Goal: Task Accomplishment & Management: Manage account settings

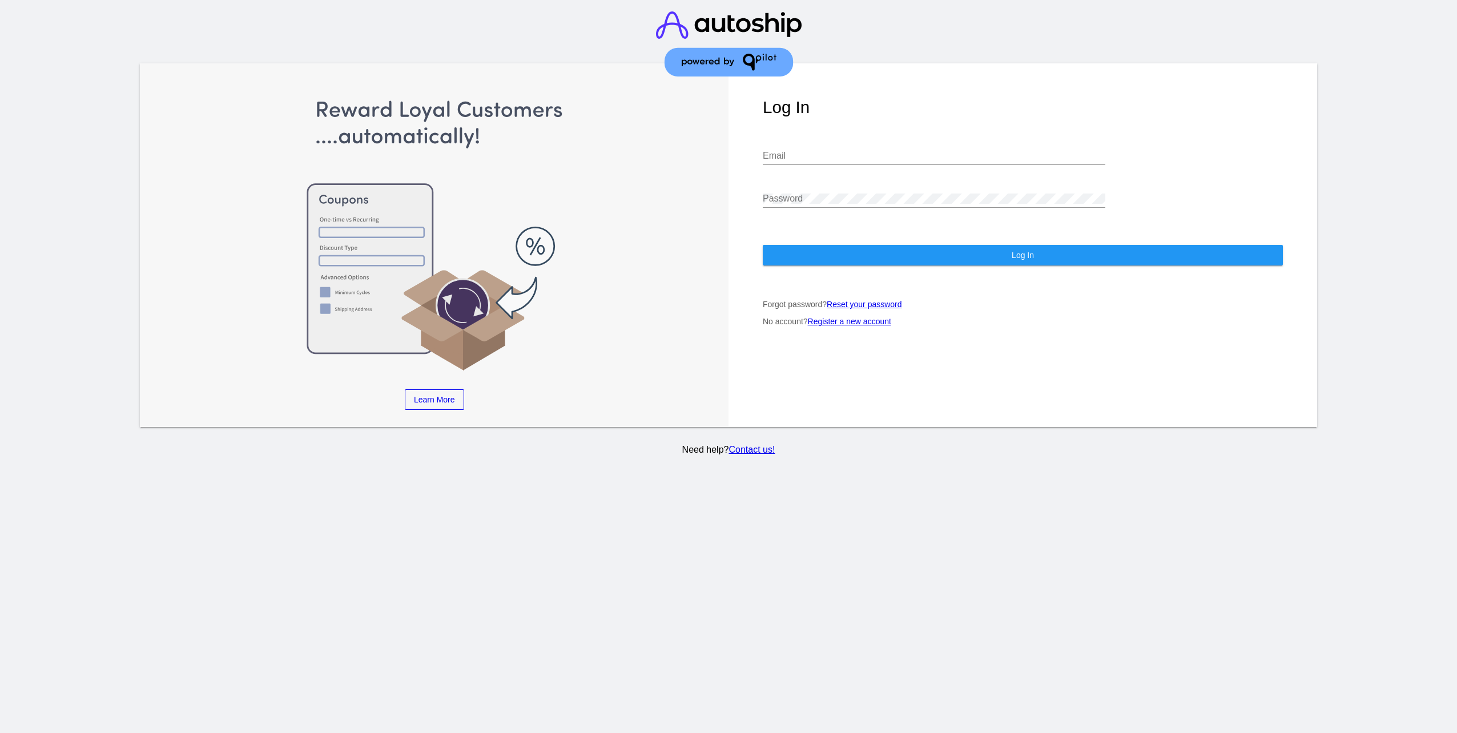
type input "[EMAIL_ADDRESS][DOMAIN_NAME]"
click at [1009, 245] on button "Log In" at bounding box center [1023, 255] width 520 height 21
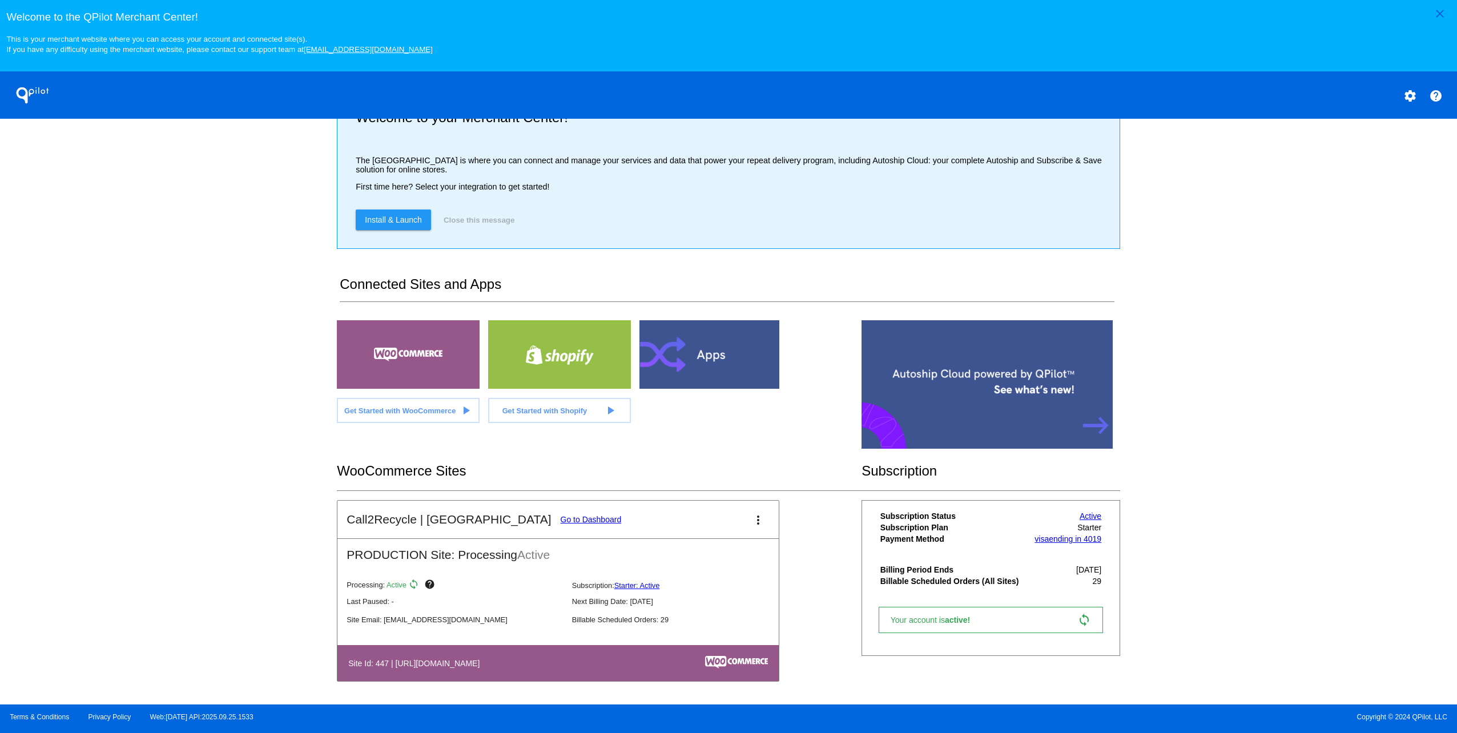
scroll to position [42, 0]
click at [1412, 98] on mat-icon "settings" at bounding box center [1411, 96] width 14 height 14
click at [1372, 102] on span "My Account" at bounding box center [1370, 104] width 47 height 10
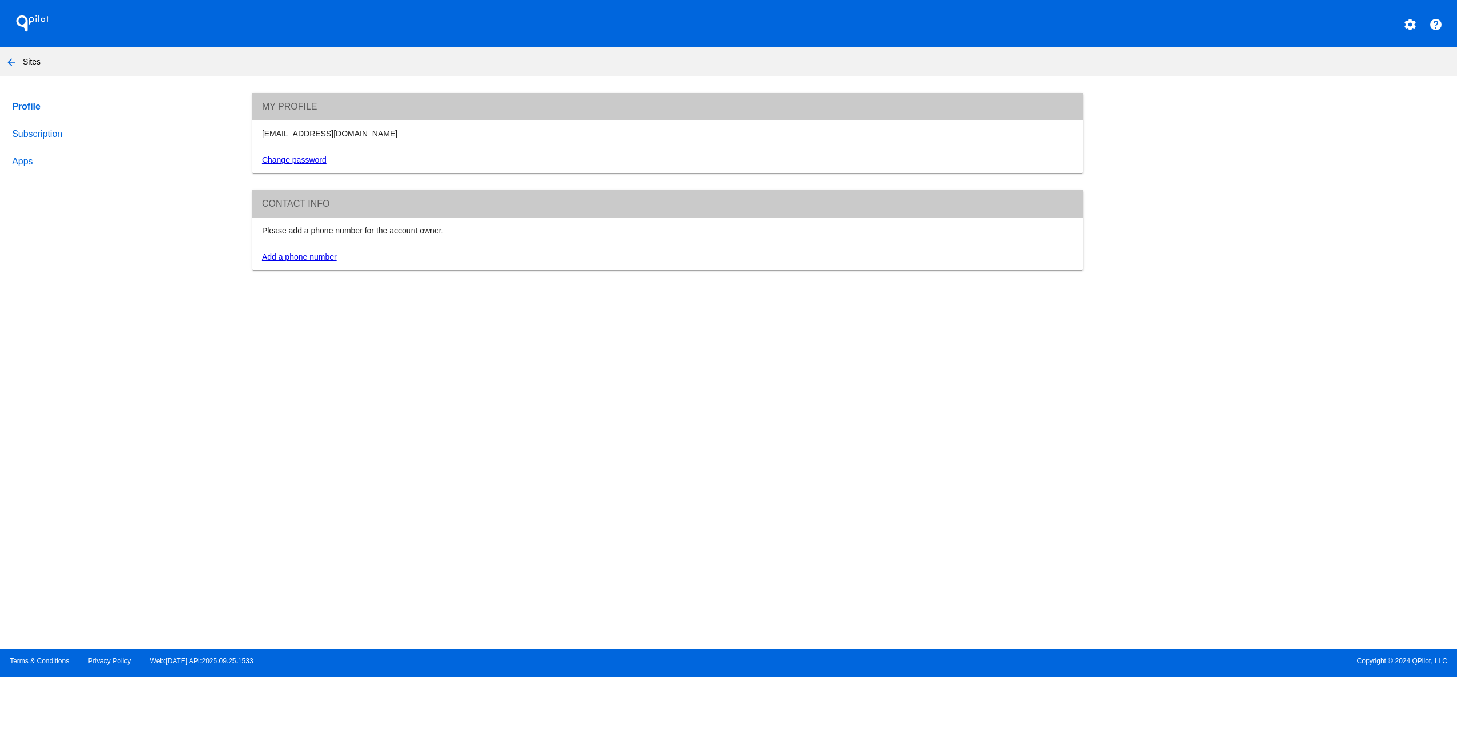
click at [42, 126] on link "Subscription" at bounding box center [121, 133] width 223 height 27
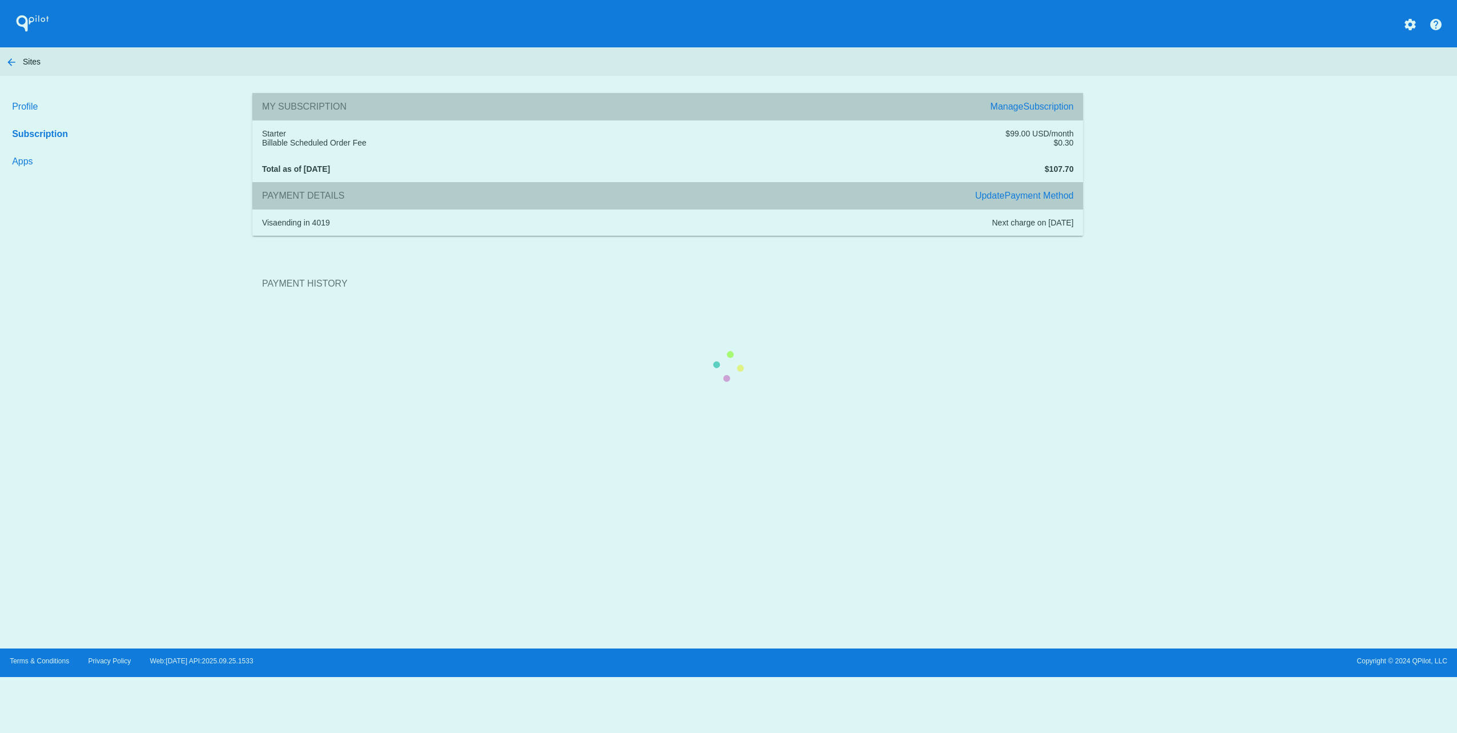
click at [252, 315] on section "Payment History" at bounding box center [667, 284] width 830 height 62
